Goal: Information Seeking & Learning: Learn about a topic

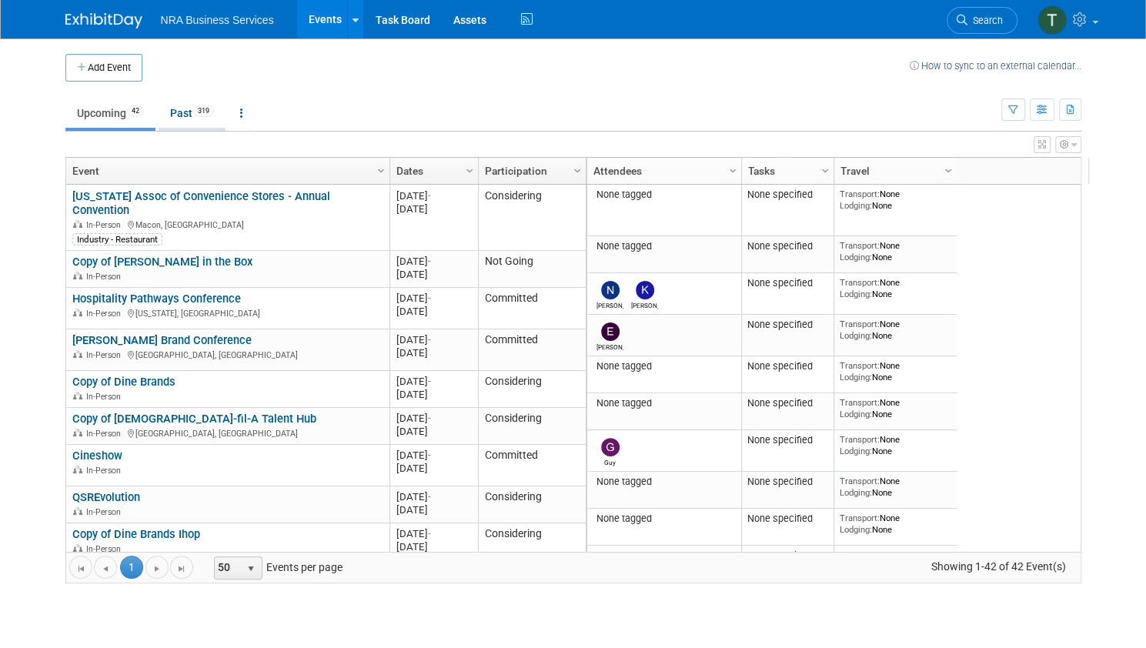
click at [172, 115] on link "Past 319" at bounding box center [192, 113] width 67 height 29
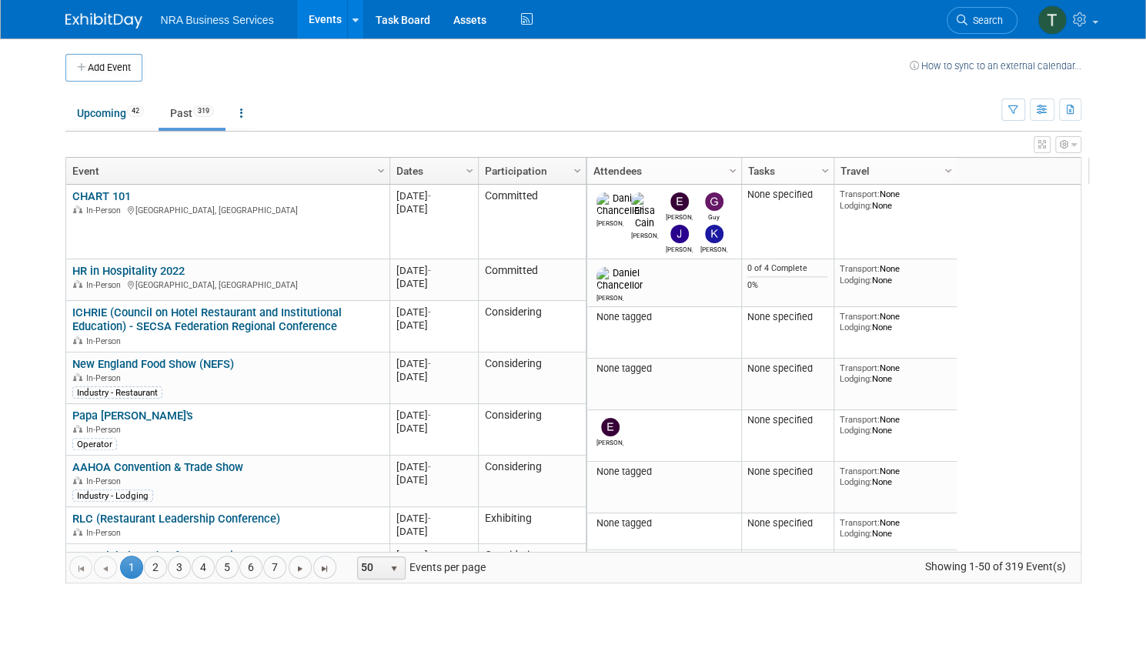
click at [461, 167] on link "Column Settings" at bounding box center [469, 169] width 17 height 23
click at [479, 215] on span "Sort Descending" at bounding box center [513, 216] width 123 height 24
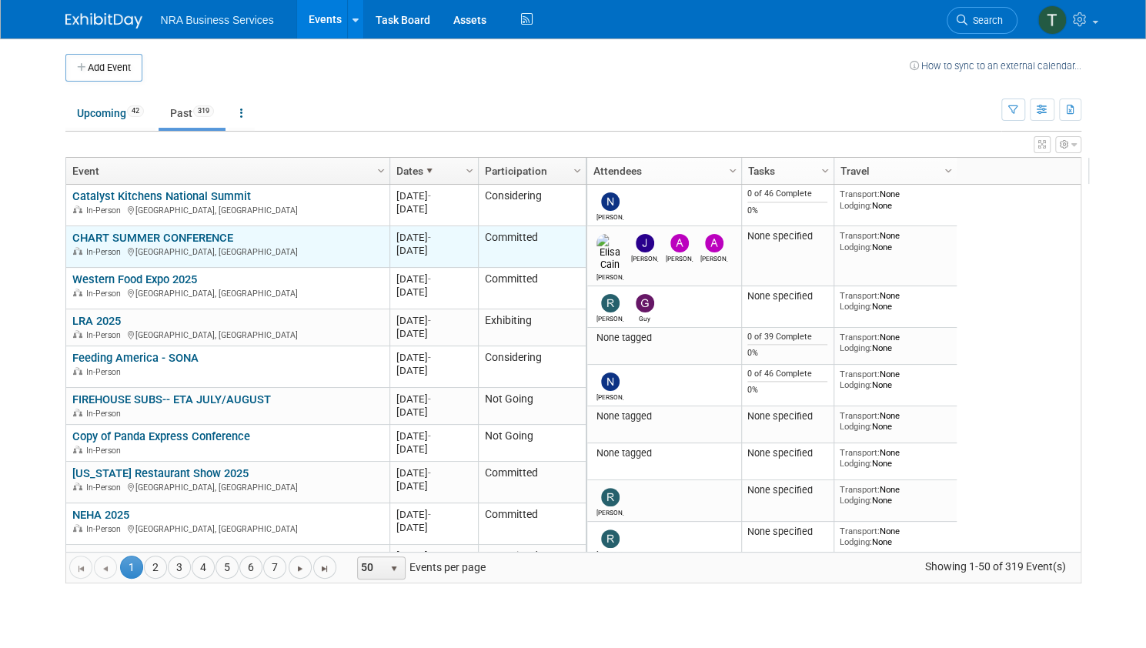
click at [188, 233] on link "CHART SUMMER CONFERENCE" at bounding box center [152, 238] width 161 height 14
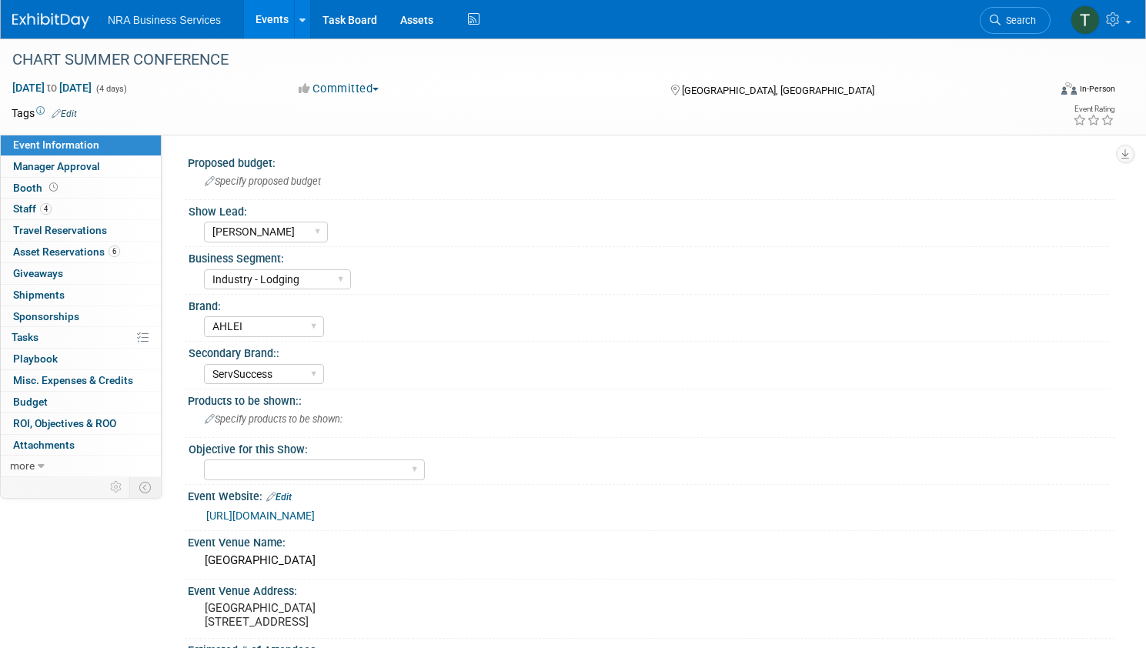
select select "Elisa C"
select select "Industry - Lodging"
select select "AHLEI"
select select "ServSuccess"
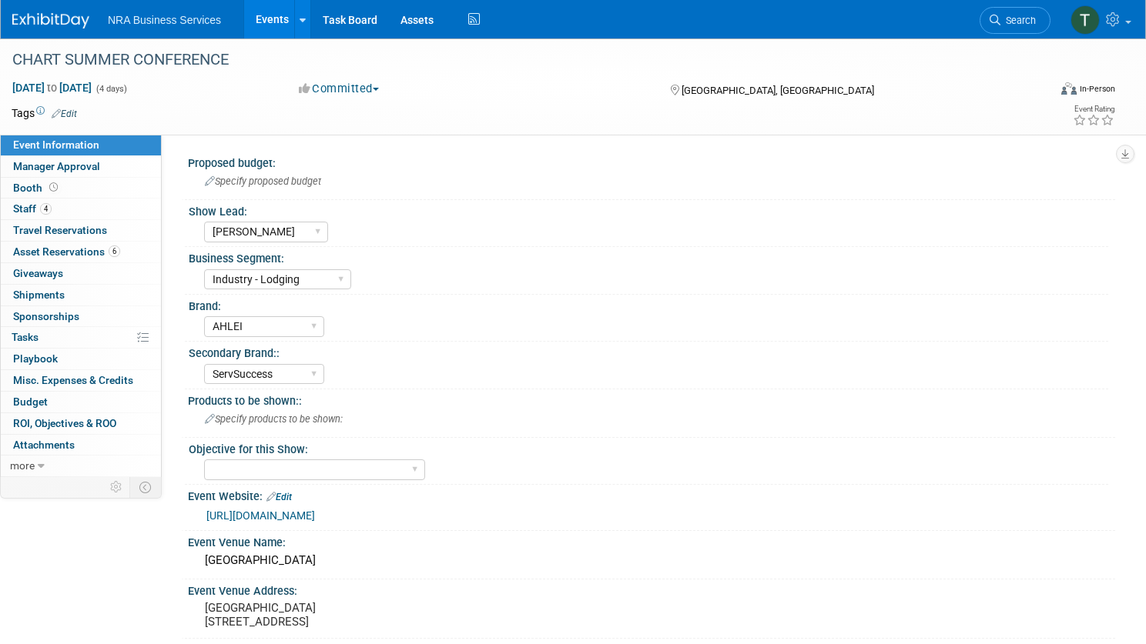
click at [89, 16] on img at bounding box center [50, 20] width 77 height 15
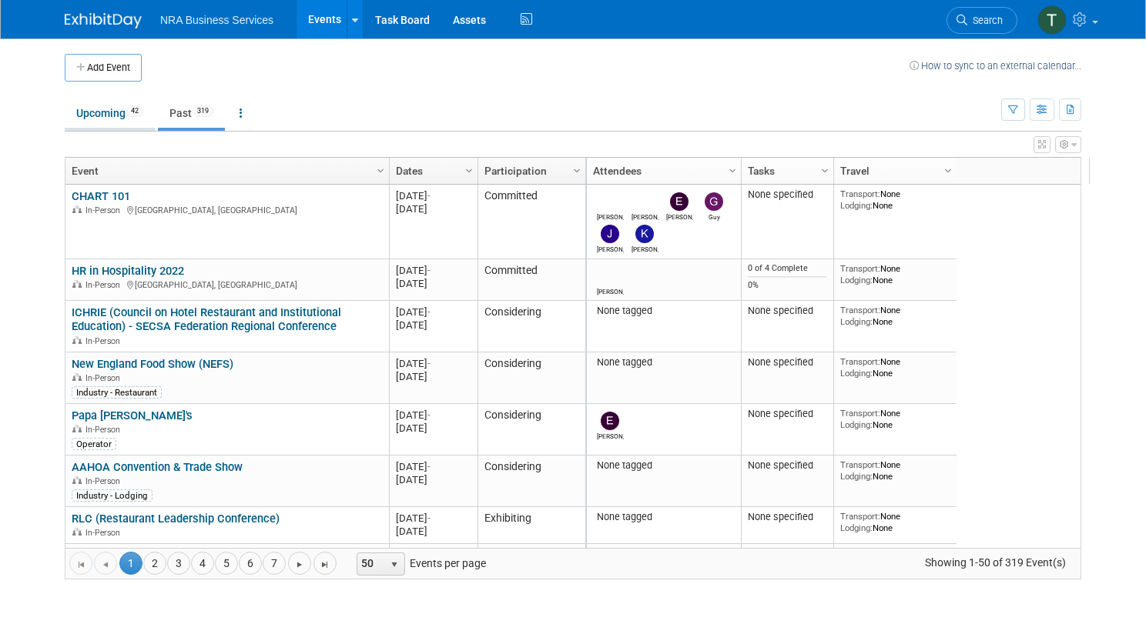
click at [92, 122] on link "Upcoming 42" at bounding box center [110, 113] width 90 height 29
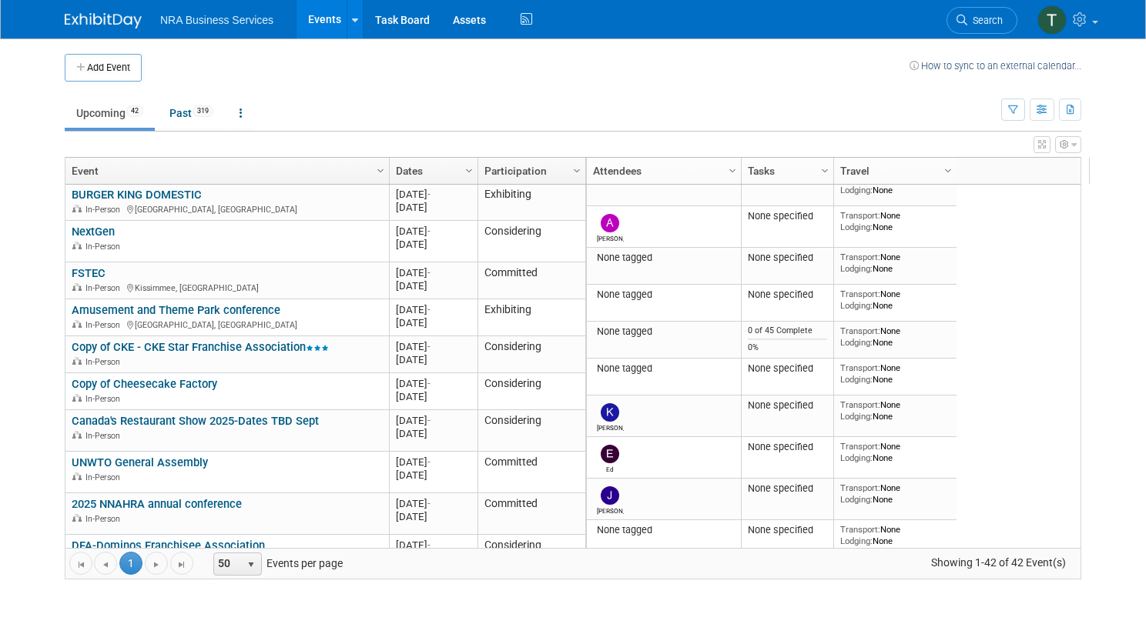
scroll to position [393, 0]
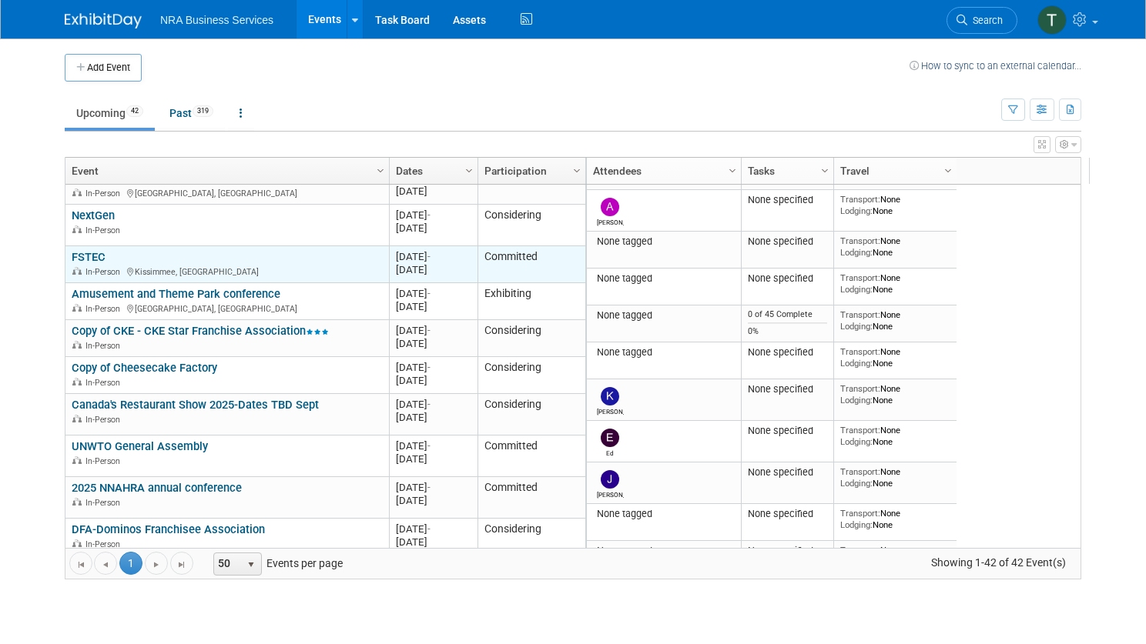
click at [82, 250] on link "FSTEC" at bounding box center [89, 257] width 34 height 14
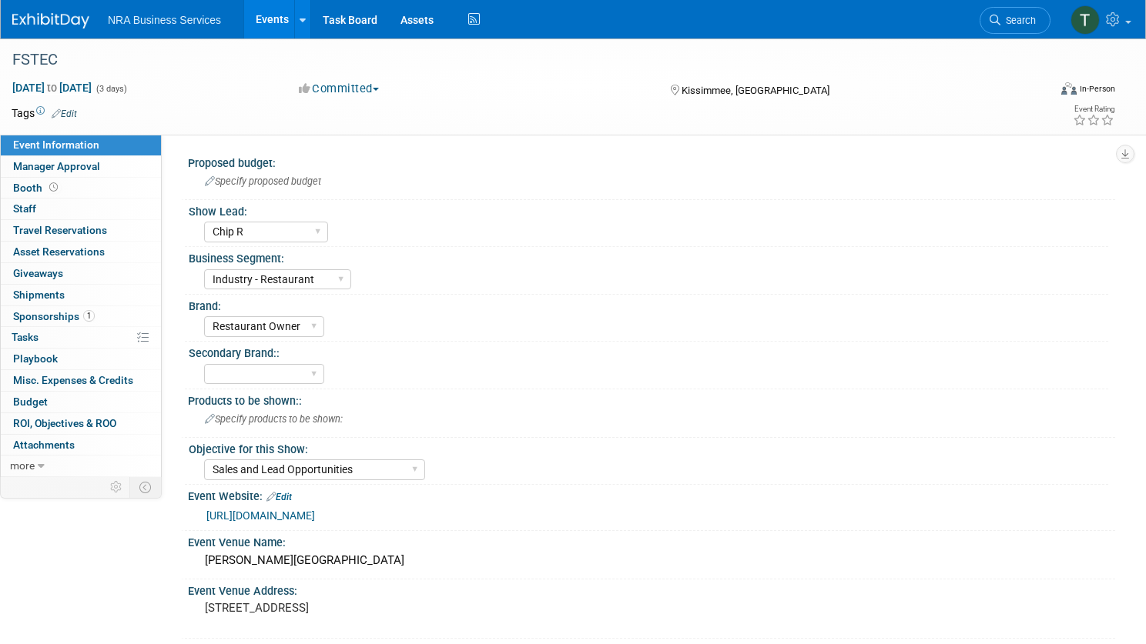
select select "Chip R"
select select "Industry - Restaurant"
select select "Restaurant Owner"
select select "Sales and Lead Opportunities"
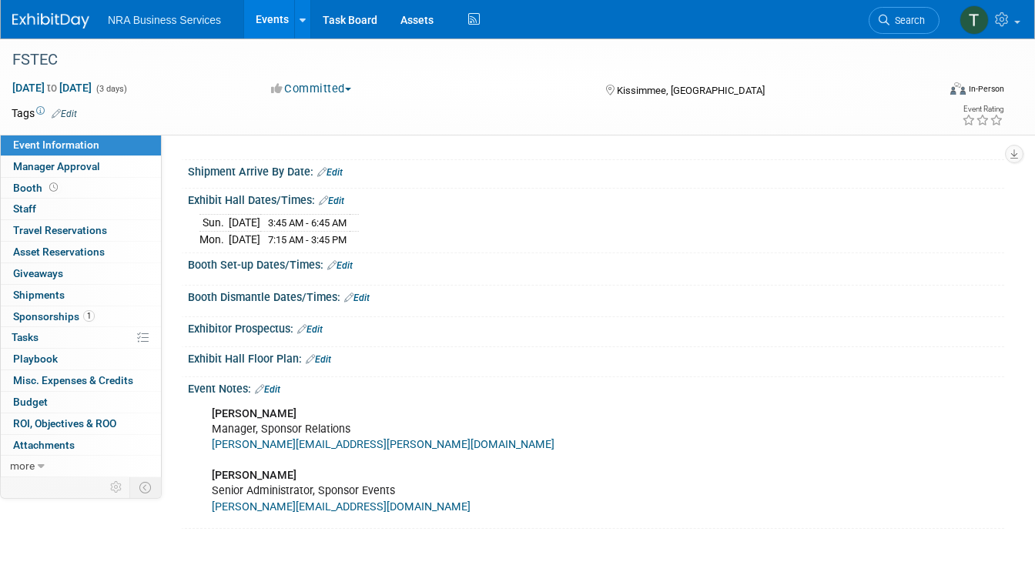
scroll to position [621, 0]
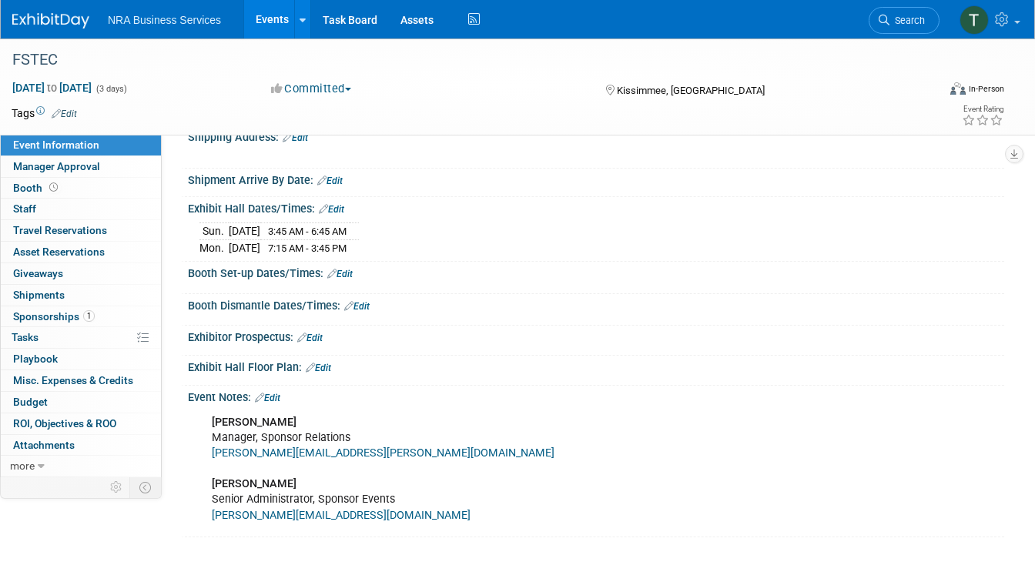
drag, startPoint x: 37, startPoint y: 532, endPoint x: 40, endPoint y: 521, distance: 11.2
